Goal: Use online tool/utility: Utilize a website feature to perform a specific function

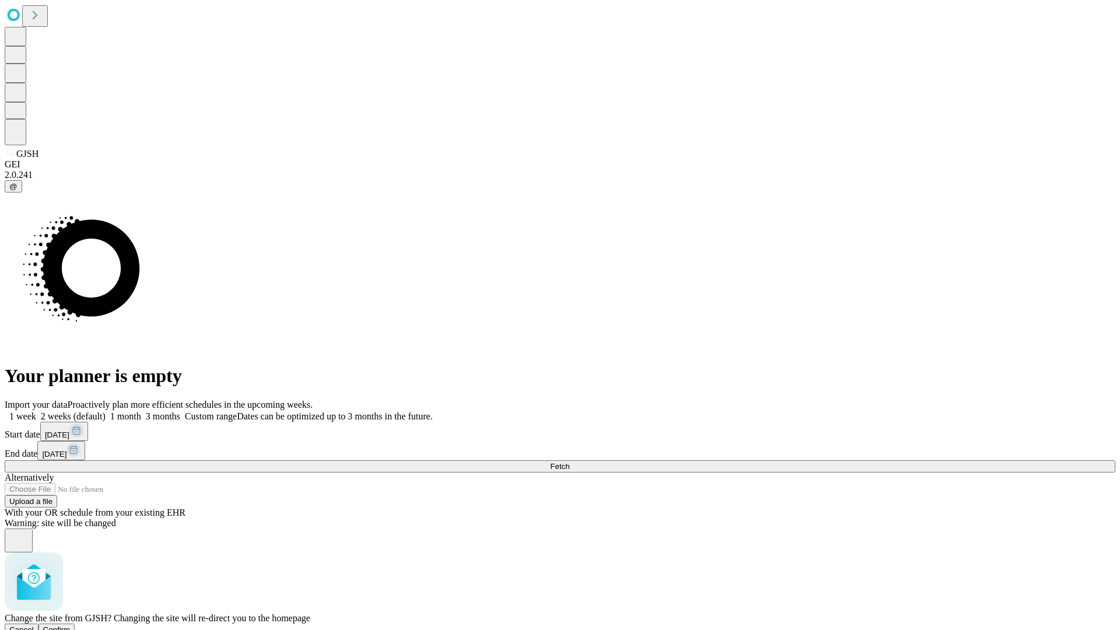
click at [71, 625] on span "Confirm" at bounding box center [56, 629] width 27 height 9
click at [106, 411] on label "2 weeks (default)" at bounding box center [70, 416] width 69 height 10
click at [569, 462] on span "Fetch" at bounding box center [559, 466] width 19 height 9
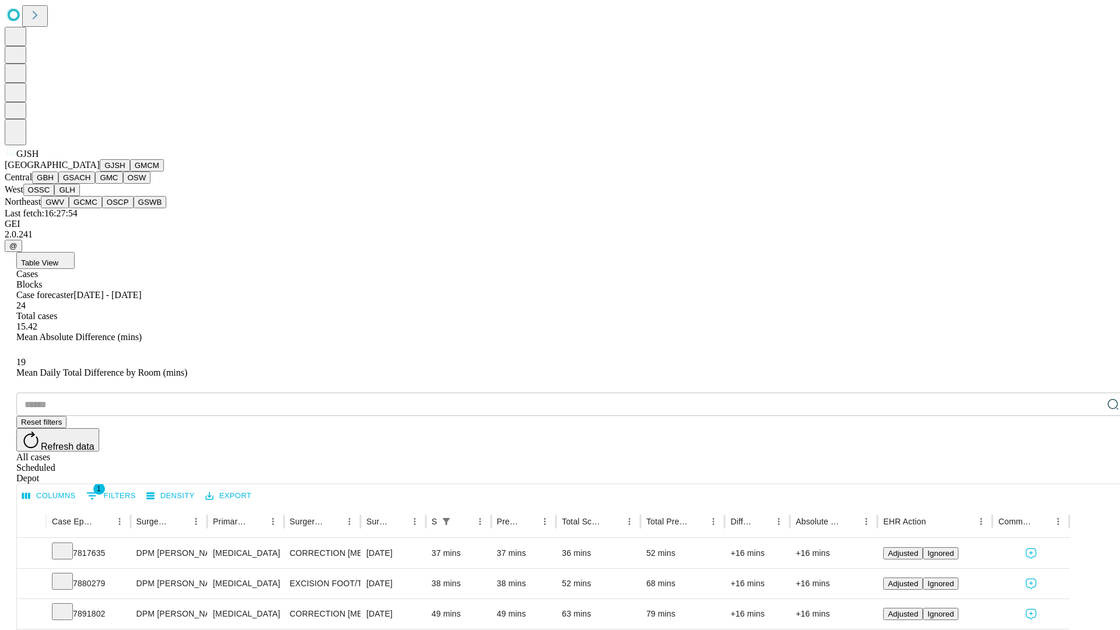
click at [130, 171] on button "GMCM" at bounding box center [147, 165] width 34 height 12
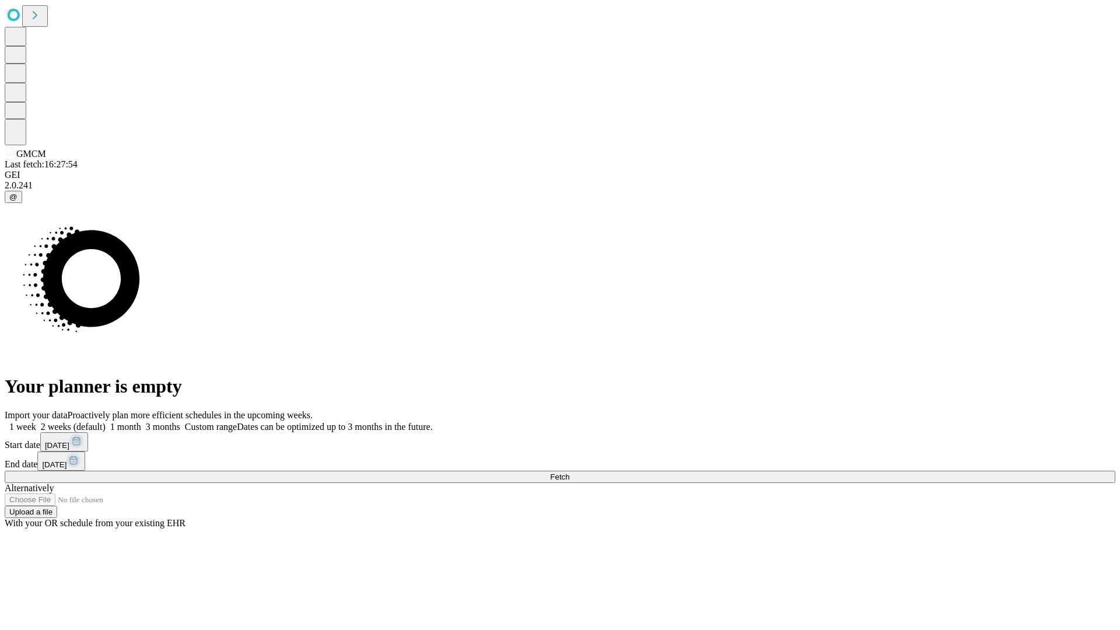
click at [106, 422] on label "2 weeks (default)" at bounding box center [70, 427] width 69 height 10
click at [569, 472] on span "Fetch" at bounding box center [559, 476] width 19 height 9
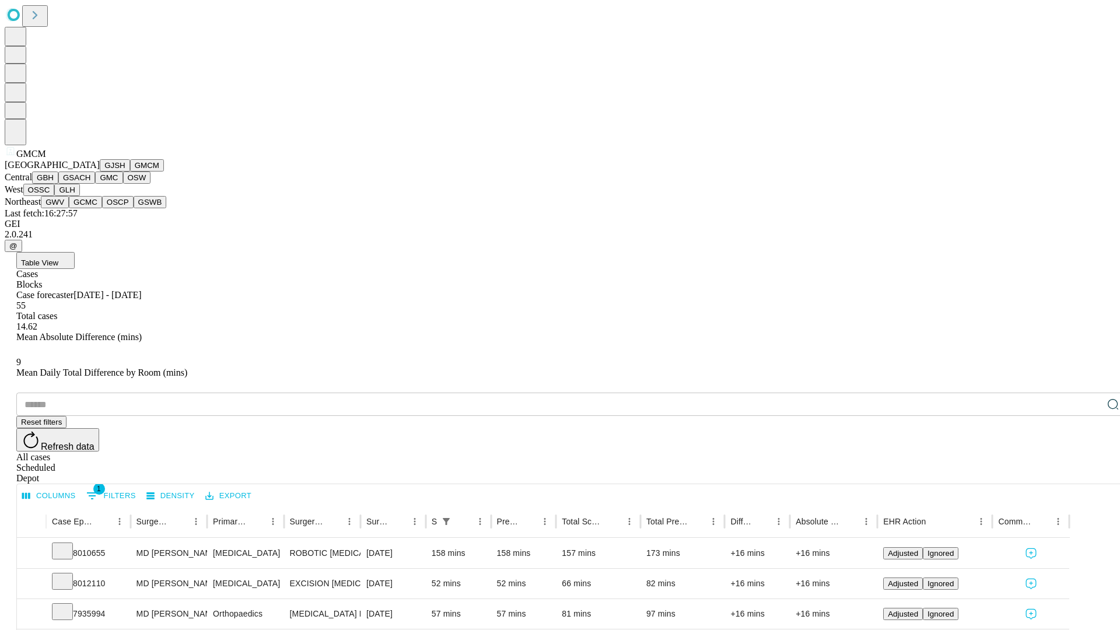
click at [58, 184] on button "GBH" at bounding box center [45, 177] width 26 height 12
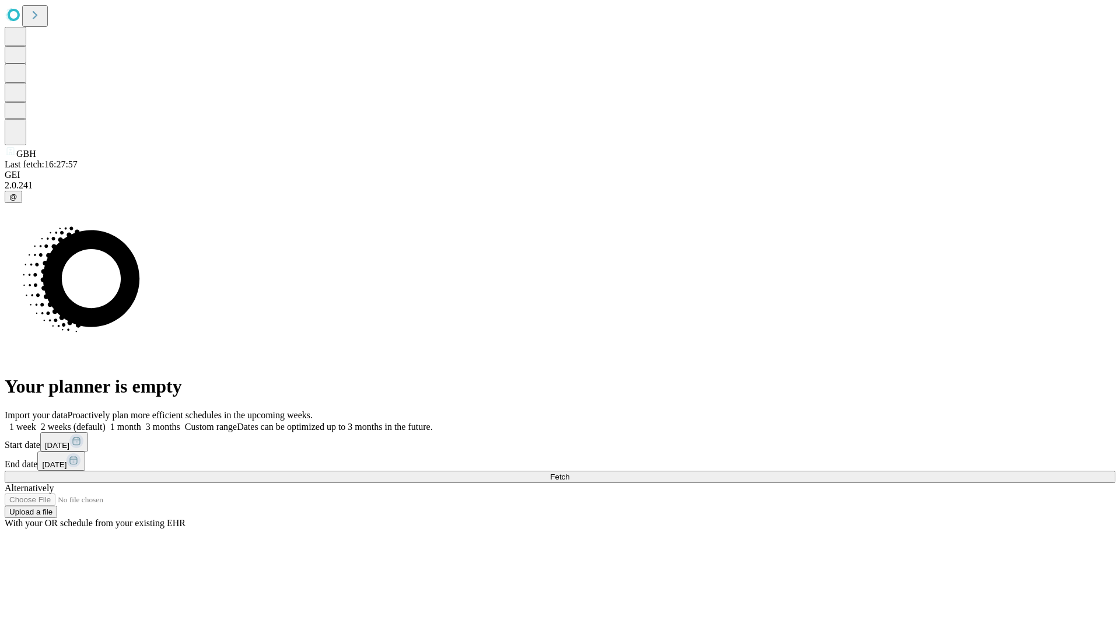
click at [106, 422] on label "2 weeks (default)" at bounding box center [70, 427] width 69 height 10
click at [569, 472] on span "Fetch" at bounding box center [559, 476] width 19 height 9
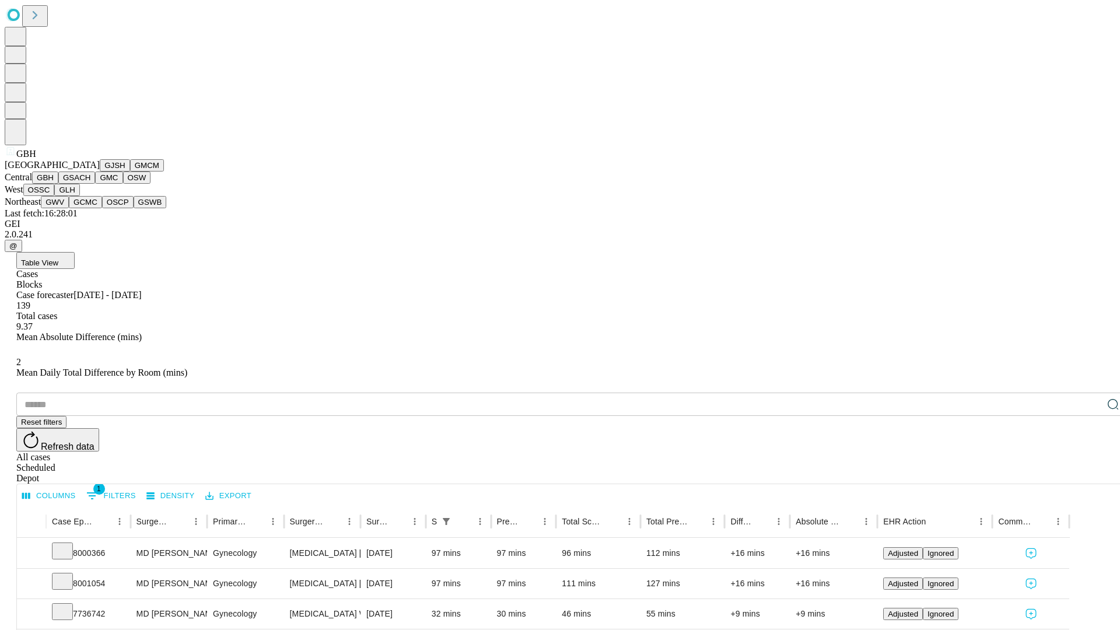
click at [90, 184] on button "GSACH" at bounding box center [76, 177] width 37 height 12
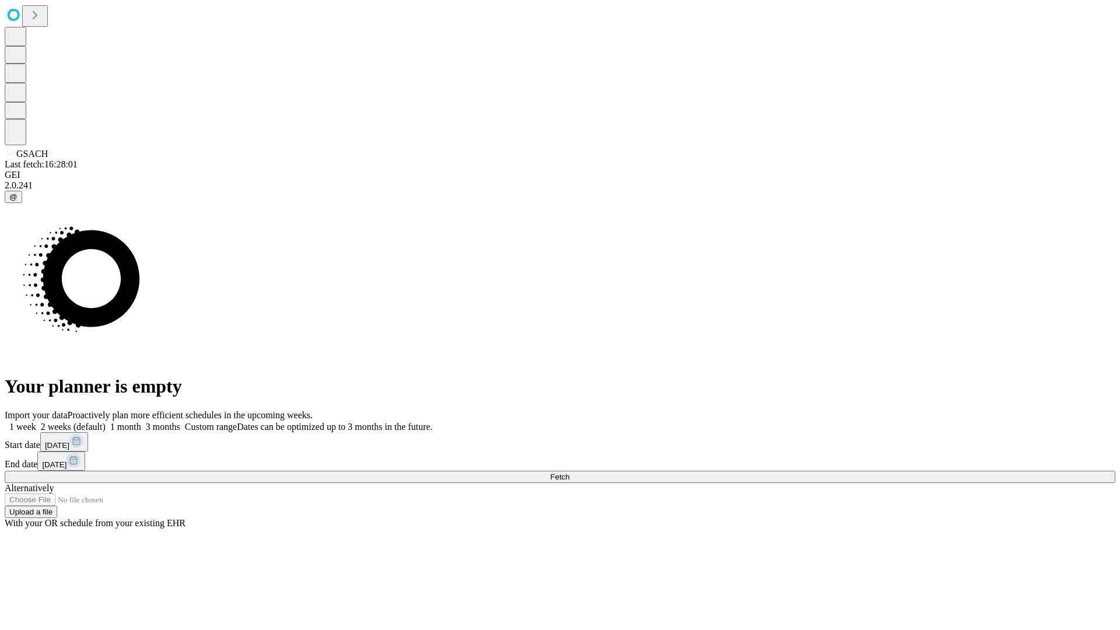
click at [106, 422] on label "2 weeks (default)" at bounding box center [70, 427] width 69 height 10
click at [569, 472] on span "Fetch" at bounding box center [559, 476] width 19 height 9
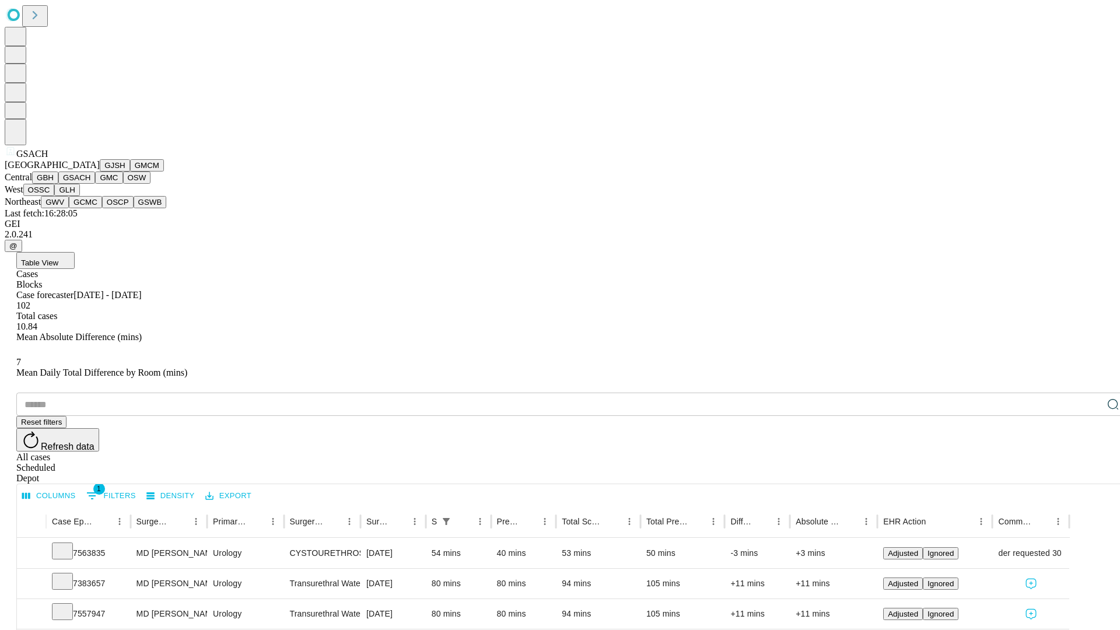
click at [95, 184] on button "GMC" at bounding box center [108, 177] width 27 height 12
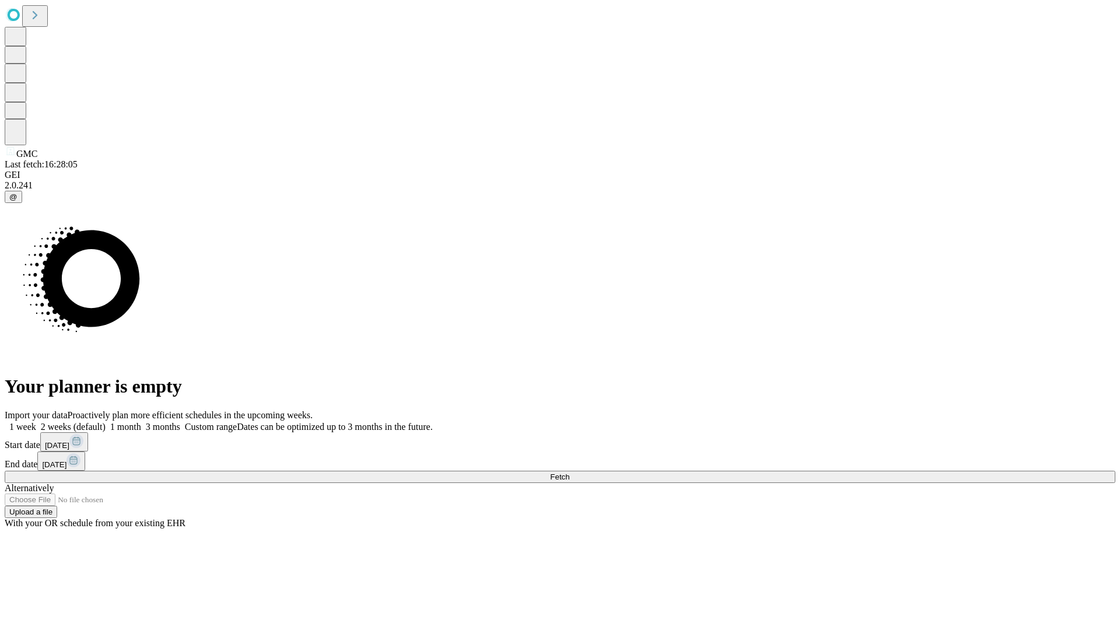
click at [106, 422] on label "2 weeks (default)" at bounding box center [70, 427] width 69 height 10
click at [569, 472] on span "Fetch" at bounding box center [559, 476] width 19 height 9
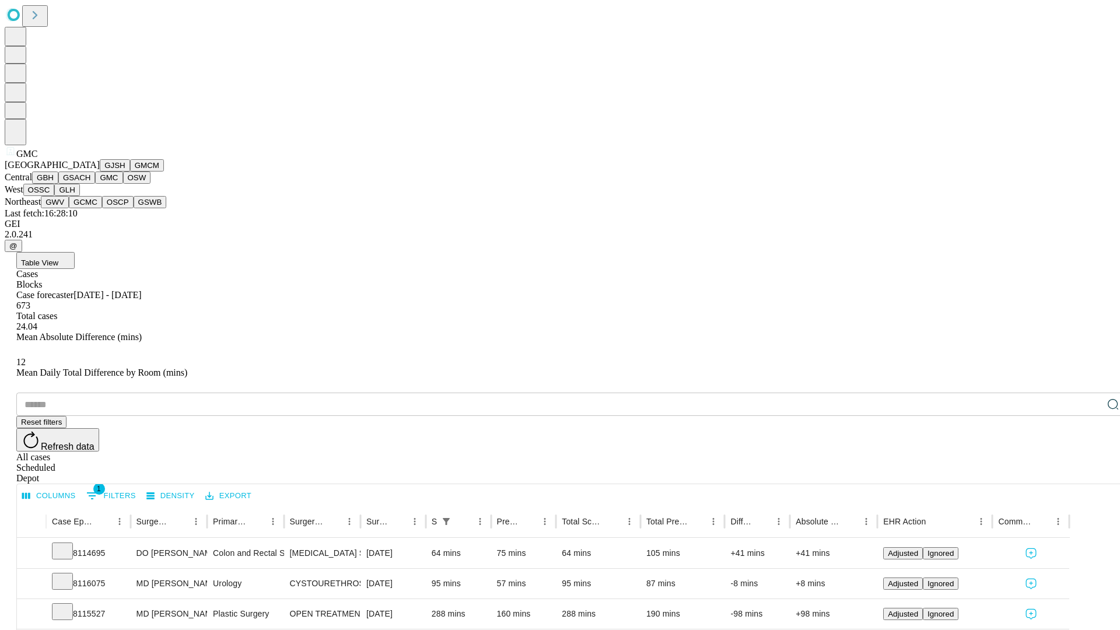
click at [123, 184] on button "OSW" at bounding box center [137, 177] width 28 height 12
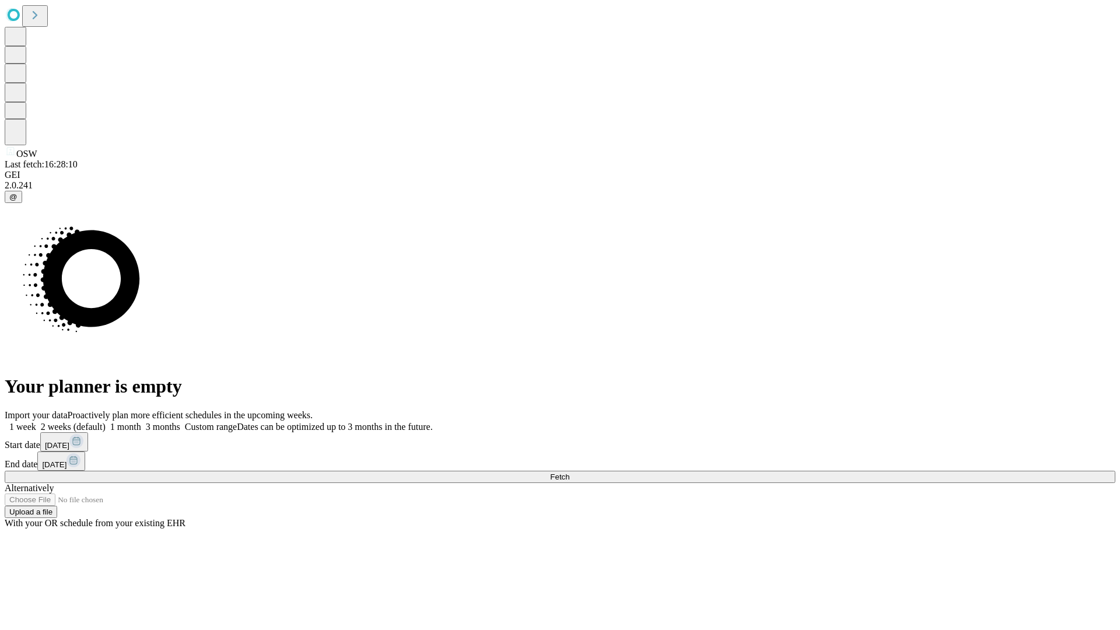
click at [106, 422] on label "2 weeks (default)" at bounding box center [70, 427] width 69 height 10
click at [569, 472] on span "Fetch" at bounding box center [559, 476] width 19 height 9
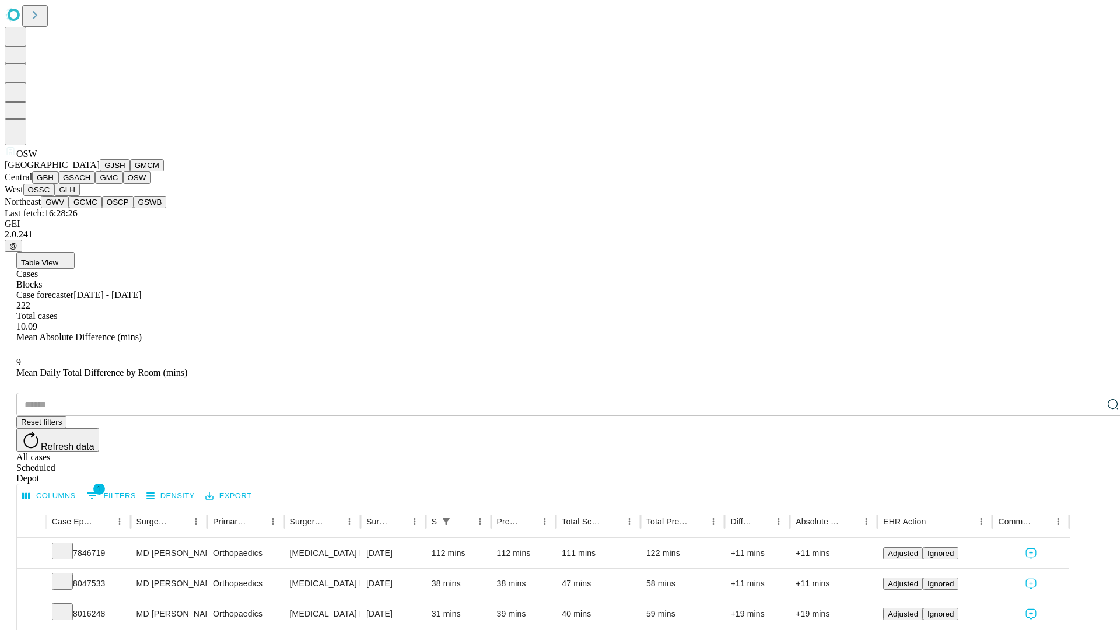
click at [55, 196] on button "OSSC" at bounding box center [38, 190] width 31 height 12
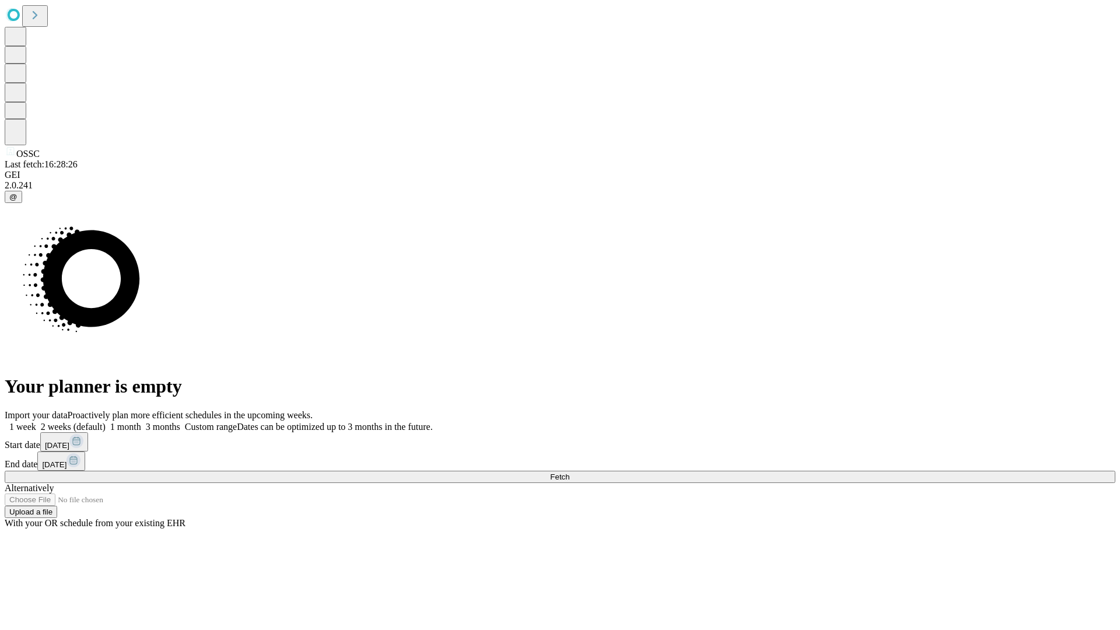
click at [106, 422] on label "2 weeks (default)" at bounding box center [70, 427] width 69 height 10
click at [569, 472] on span "Fetch" at bounding box center [559, 476] width 19 height 9
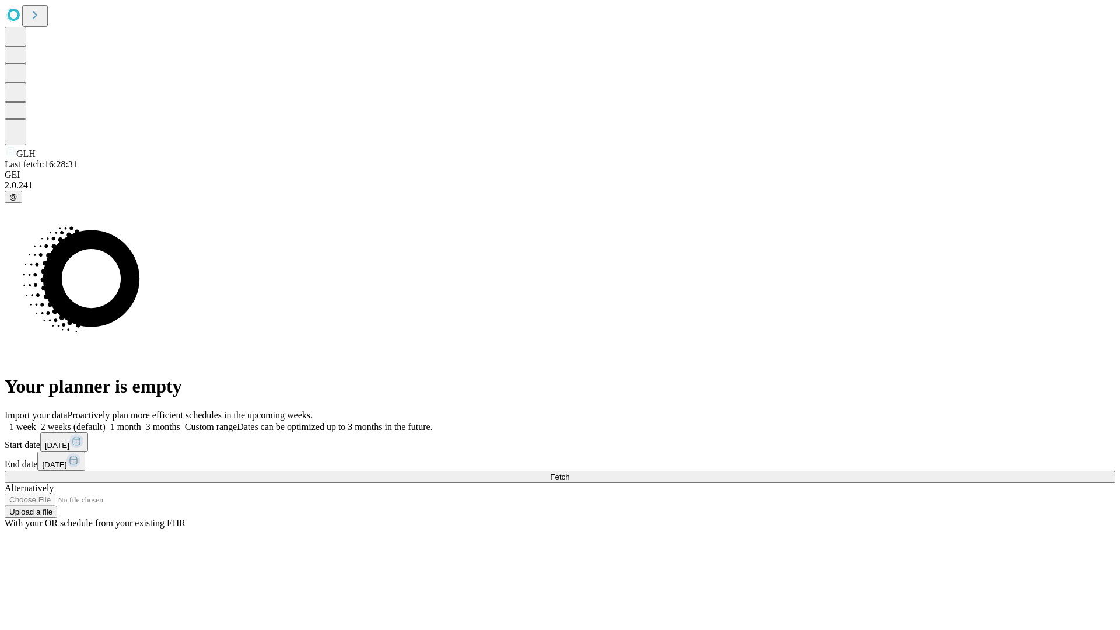
click at [106, 422] on label "2 weeks (default)" at bounding box center [70, 427] width 69 height 10
click at [569, 472] on span "Fetch" at bounding box center [559, 476] width 19 height 9
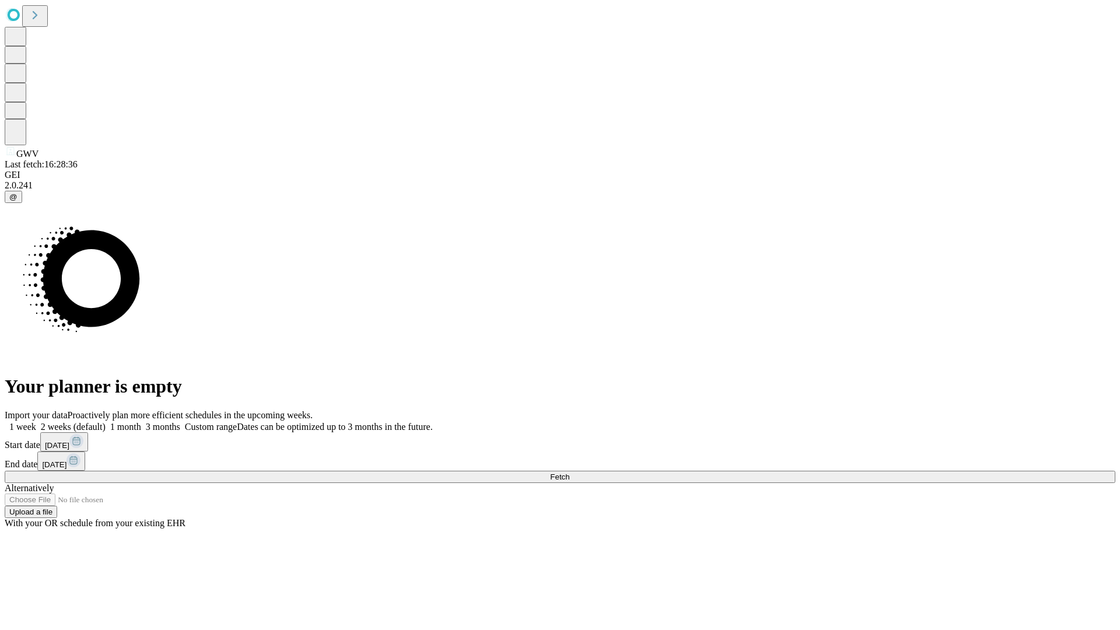
click at [106, 422] on label "2 weeks (default)" at bounding box center [70, 427] width 69 height 10
click at [569, 472] on span "Fetch" at bounding box center [559, 476] width 19 height 9
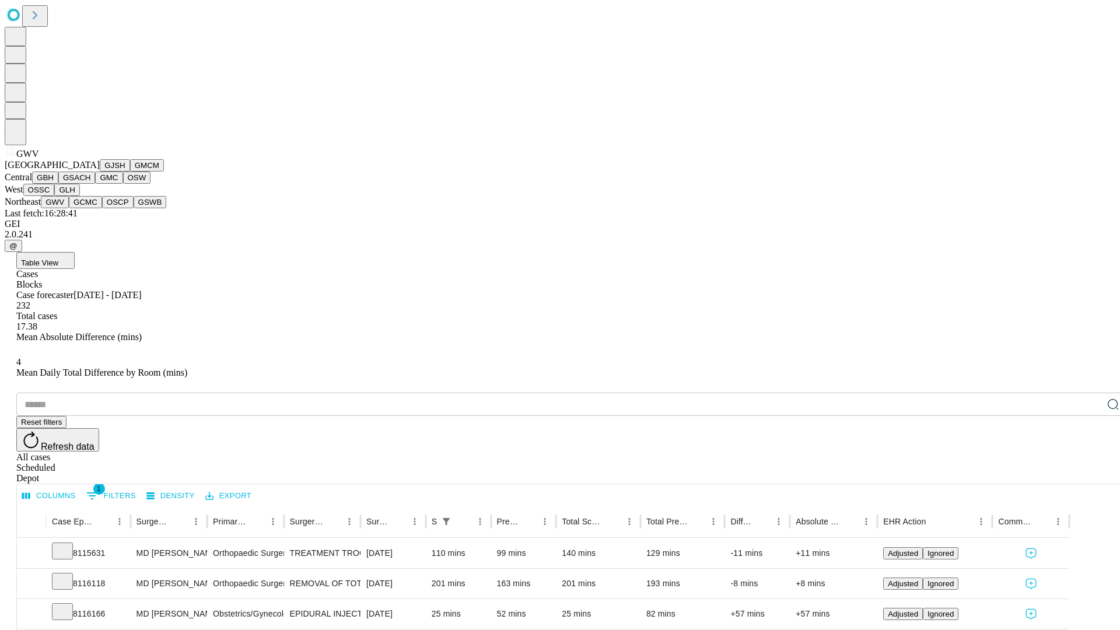
click at [90, 208] on button "GCMC" at bounding box center [85, 202] width 33 height 12
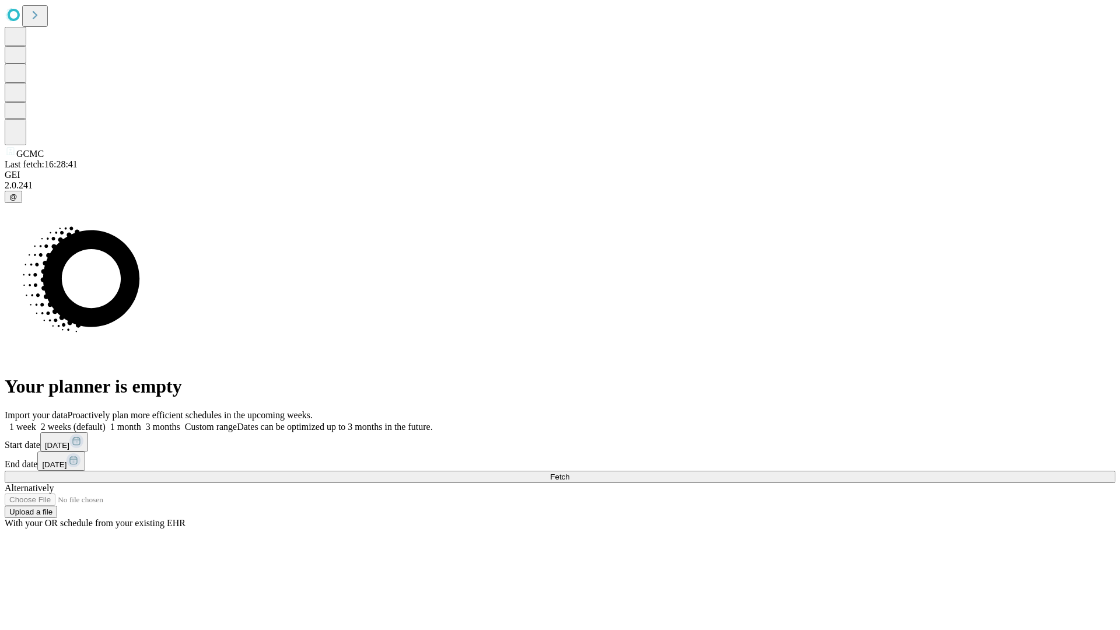
click at [569, 472] on span "Fetch" at bounding box center [559, 476] width 19 height 9
